Goal: Navigation & Orientation: Understand site structure

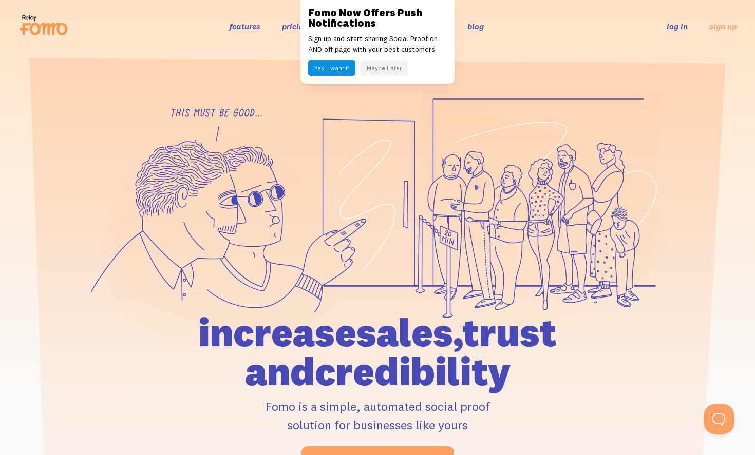
click at [368, 63] on button "Maybe Later" at bounding box center [383, 68] width 47 height 16
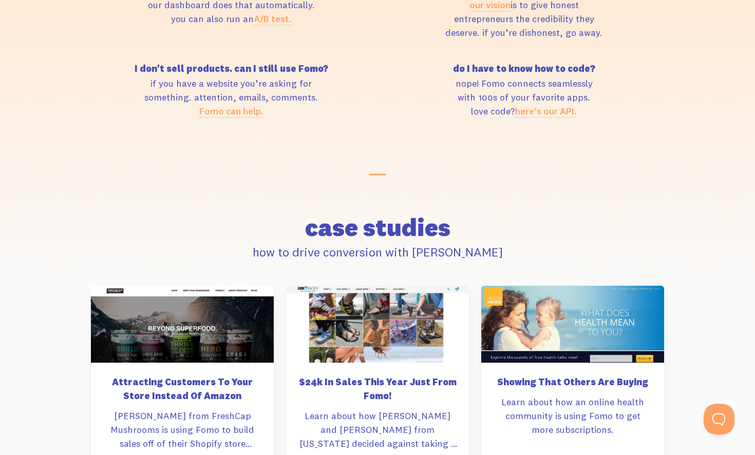
scroll to position [5137, 0]
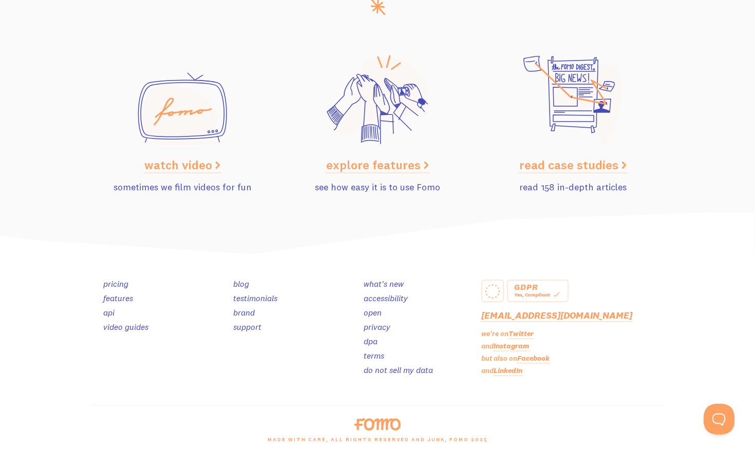
click at [375, 314] on link "open" at bounding box center [373, 313] width 18 height 10
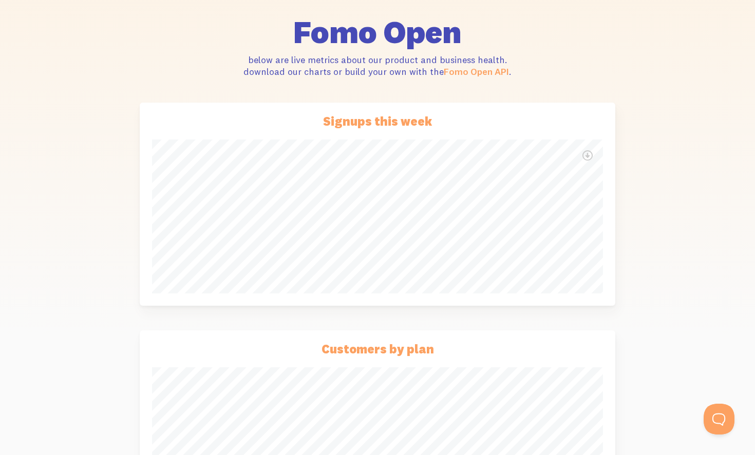
scroll to position [457, 0]
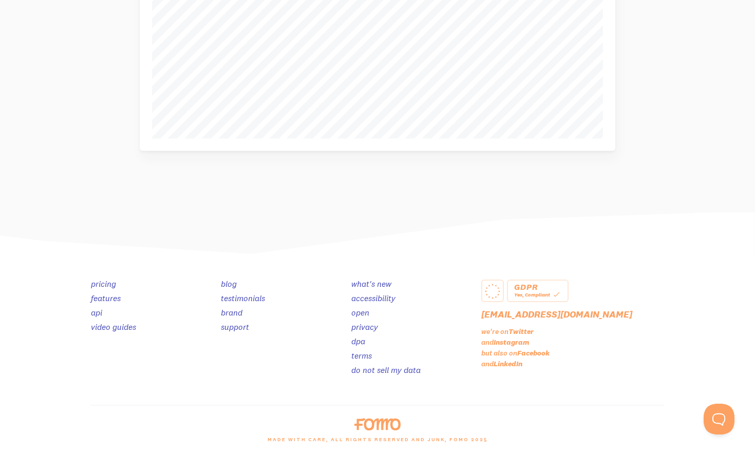
click at [240, 309] on link "brand" at bounding box center [232, 313] width 22 height 10
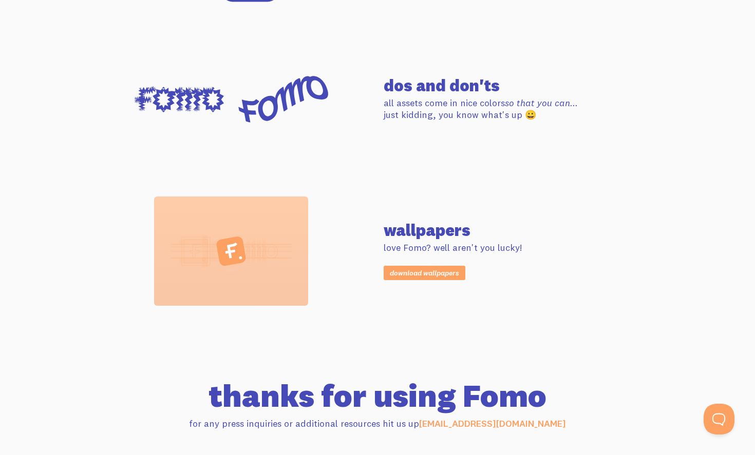
scroll to position [994, 0]
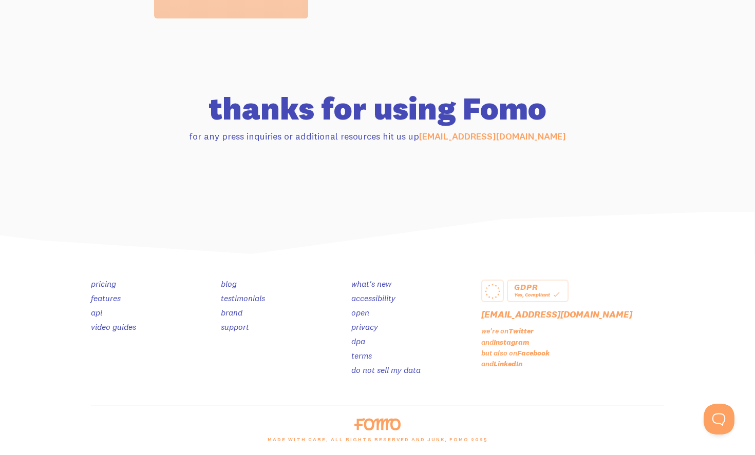
click at [359, 344] on link "dpa" at bounding box center [358, 341] width 14 height 10
click at [359, 356] on link "terms" at bounding box center [361, 356] width 21 height 10
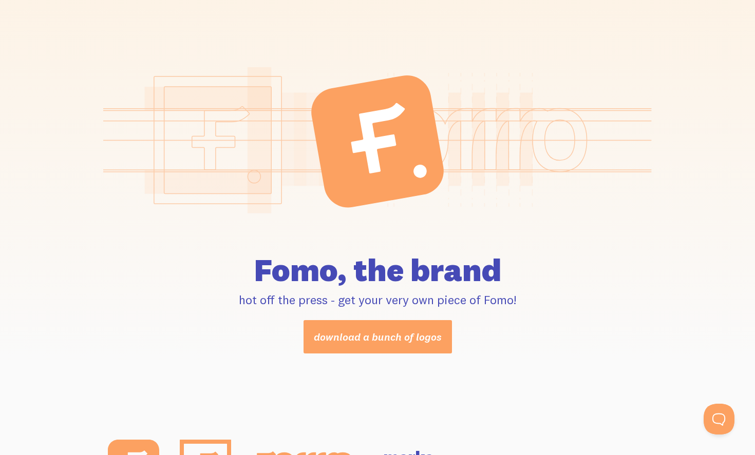
scroll to position [0, 0]
